Goal: Navigation & Orientation: Find specific page/section

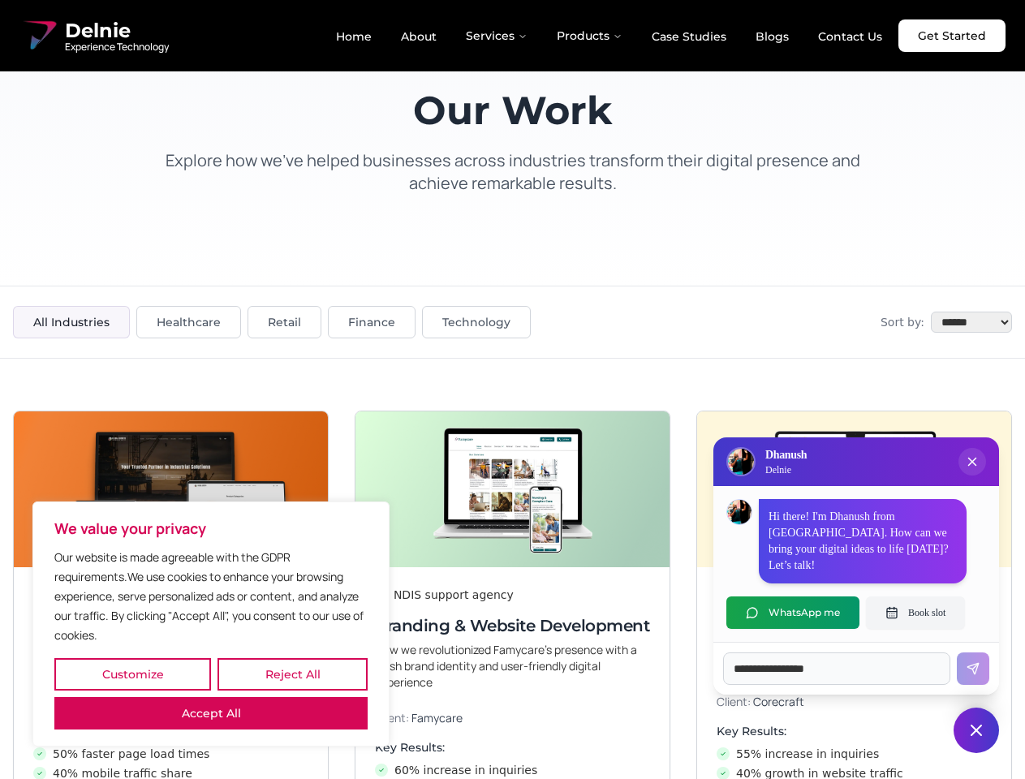
click at [132, 674] on button "Customize" at bounding box center [132, 674] width 157 height 32
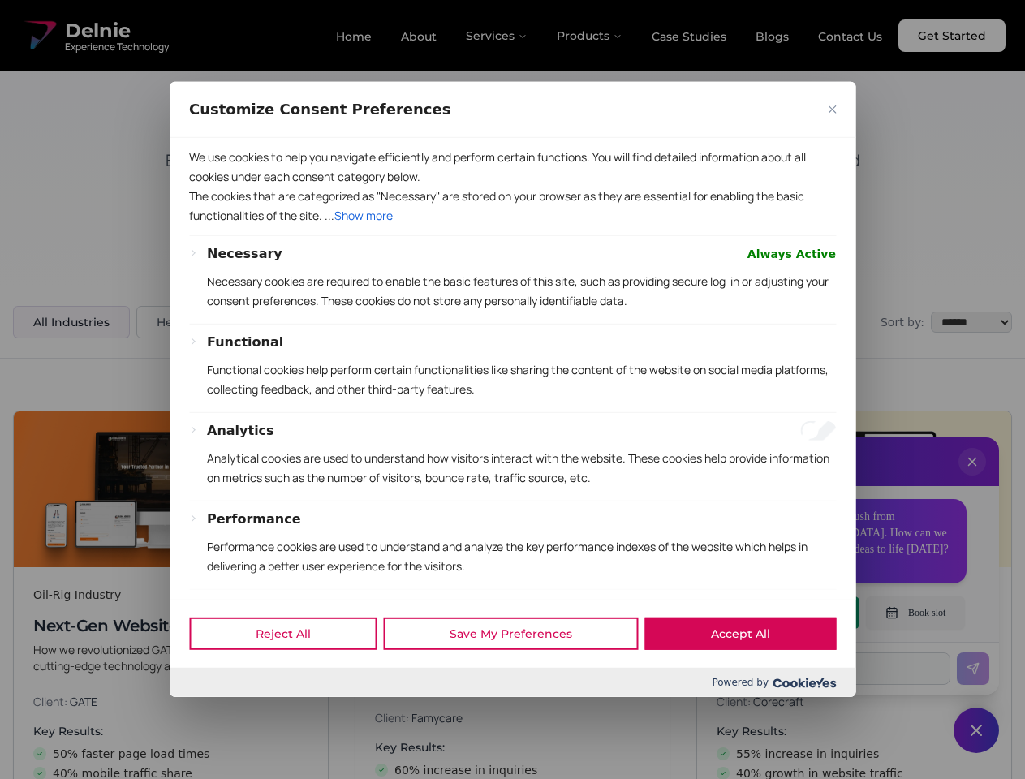
click at [292, 674] on div "Customize Consent Preferences We use cookies to help you navigate efficiently a…" at bounding box center [513, 389] width 686 height 615
click at [211, 697] on div "Powered by" at bounding box center [513, 682] width 686 height 29
click at [512, 389] on p "Functional cookies help perform certain functionalities like sharing the conten…" at bounding box center [521, 379] width 629 height 39
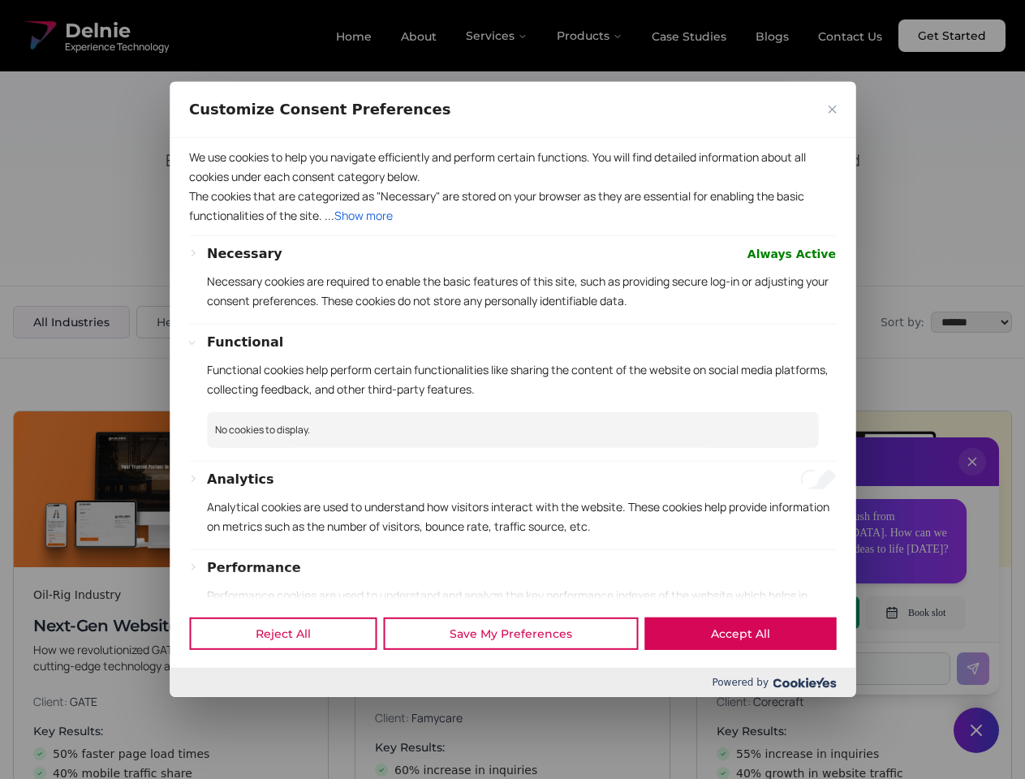
click at [972, 478] on div at bounding box center [512, 389] width 1025 height 779
click at [793, 613] on div "Reject All Save My Preferences Accept All" at bounding box center [513, 633] width 686 height 69
click at [915, 613] on div at bounding box center [512, 389] width 1025 height 779
click at [976, 730] on div at bounding box center [512, 389] width 1025 height 779
click at [497, 36] on div at bounding box center [512, 389] width 1025 height 779
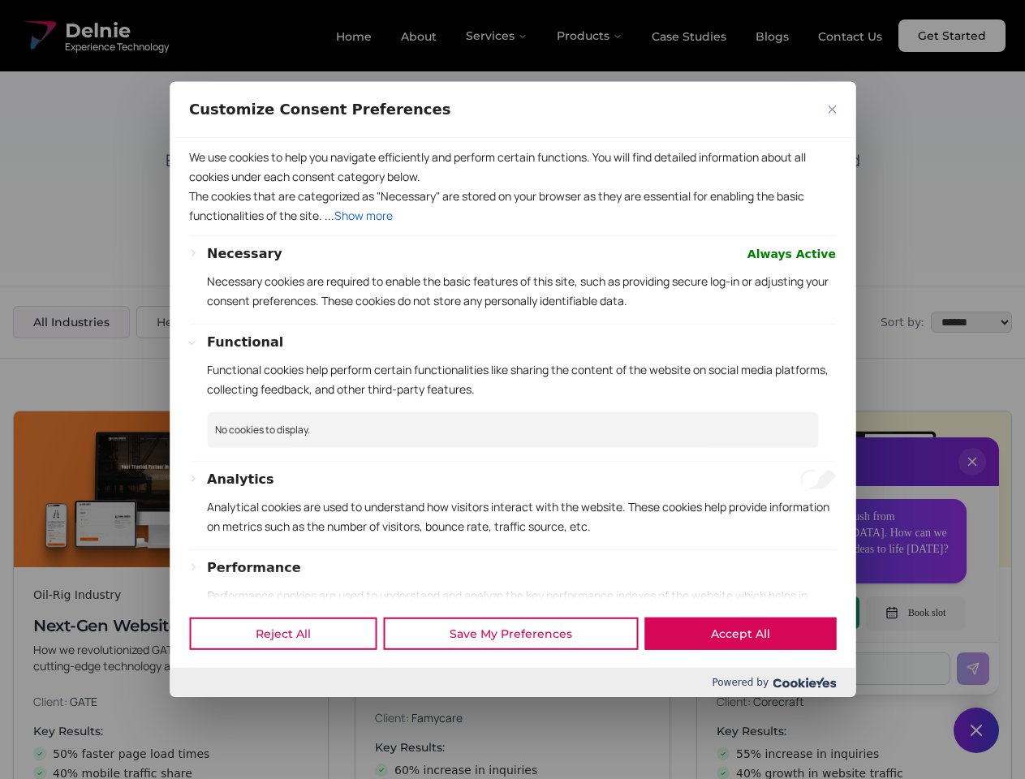
click at [590, 36] on div at bounding box center [512, 389] width 1025 height 779
